Goal: Task Accomplishment & Management: Use online tool/utility

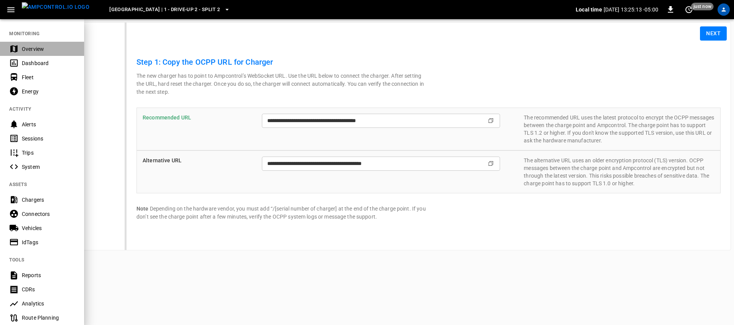
click at [31, 49] on div "Overview" at bounding box center [48, 49] width 53 height 8
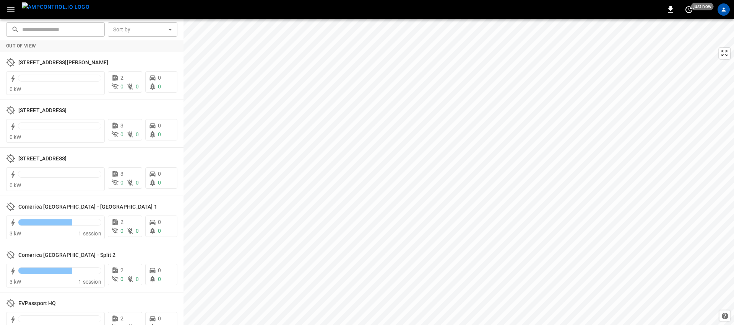
click at [31, 44] on strong "Out of View" at bounding box center [21, 45] width 30 height 5
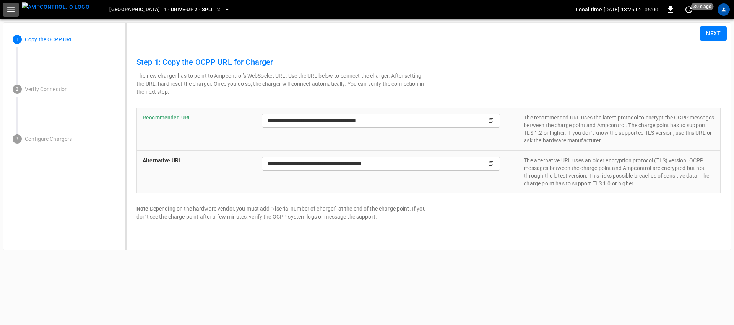
click at [14, 6] on icon "button" at bounding box center [11, 10] width 10 height 10
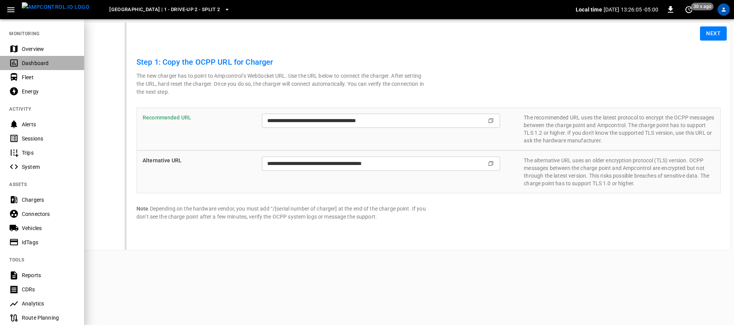
click at [30, 62] on div "Dashboard" at bounding box center [48, 63] width 53 height 8
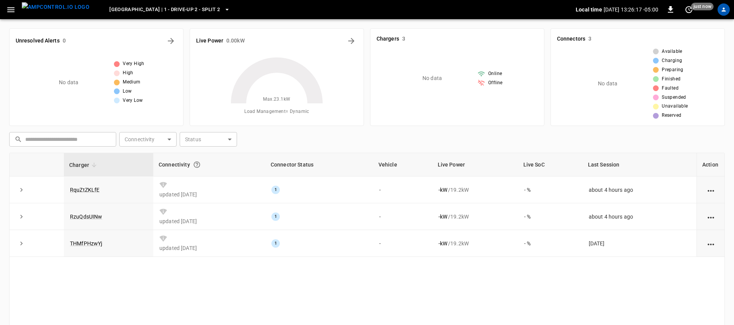
click at [156, 138] on body "[GEOGRAPHIC_DATA] | 1 - Drive-Up 2 - Split 2 Local time [DATE] 13:26:17 -05:00 …" at bounding box center [367, 205] width 734 height 410
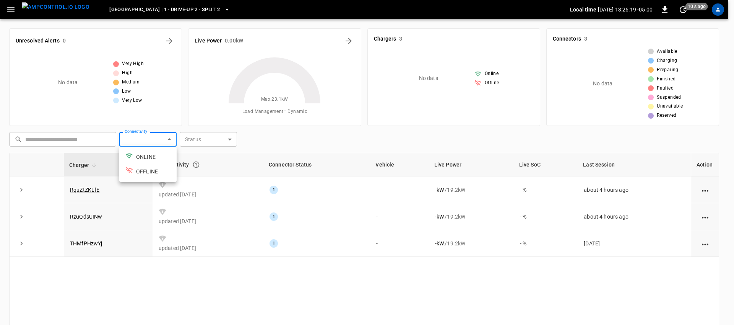
click at [137, 169] on li "OFFLINE" at bounding box center [147, 171] width 57 height 15
type input "*******"
click at [362, 137] on div at bounding box center [367, 162] width 734 height 325
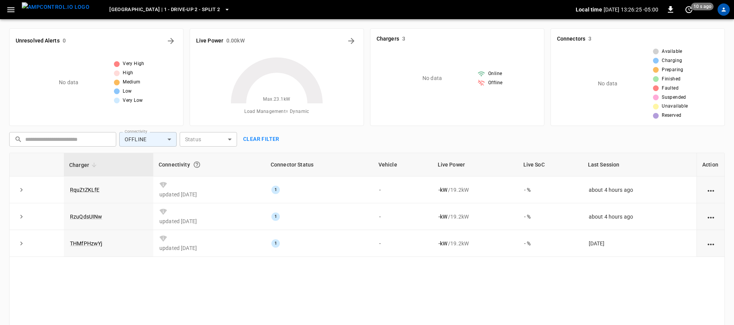
click at [168, 138] on body "[GEOGRAPHIC_DATA] | 1 - Drive-Up 2 - Split 2 Local time [DATE] 13:26:25 -05:00 …" at bounding box center [367, 205] width 734 height 410
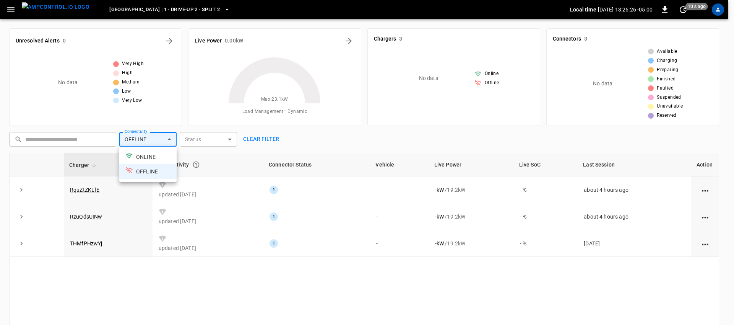
click at [154, 159] on li "ONLINE" at bounding box center [147, 157] width 57 height 15
click at [247, 135] on div at bounding box center [367, 162] width 734 height 325
